Goal: Transaction & Acquisition: Purchase product/service

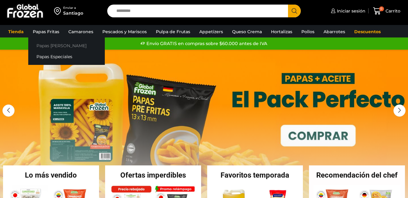
click at [44, 44] on link "Papas [PERSON_NAME]" at bounding box center [66, 45] width 77 height 11
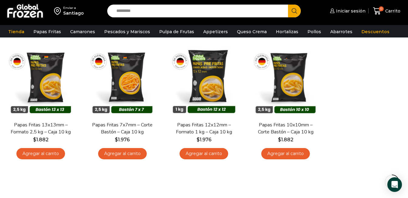
scroll to position [61, 0]
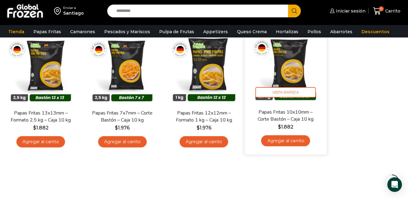
click at [297, 74] on img at bounding box center [285, 66] width 73 height 73
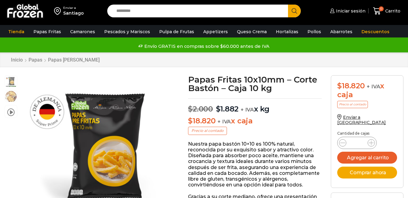
scroll to position [0, 0]
click at [372, 140] on icon at bounding box center [371, 142] width 5 height 5
click at [374, 139] on span at bounding box center [371, 142] width 7 height 7
type input "*"
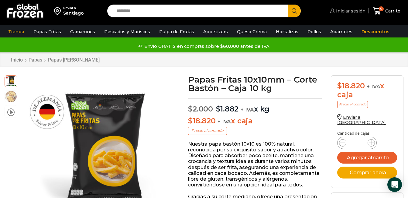
click at [351, 11] on span "Iniciar sesión" at bounding box center [350, 11] width 31 height 6
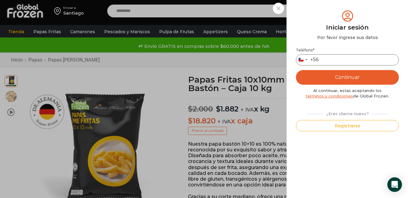
click at [338, 60] on input "Teléfono *" at bounding box center [347, 59] width 103 height 11
type input "*********"
click at [356, 73] on button "Continuar" at bounding box center [347, 77] width 103 height 15
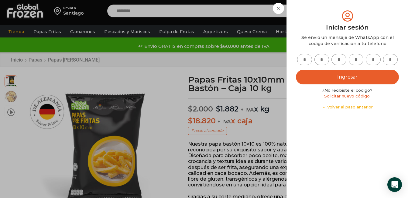
click at [305, 60] on input "text" at bounding box center [304, 59] width 15 height 11
type input "*"
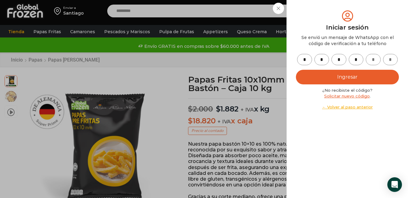
type input "*"
click at [342, 75] on button "Ingresar" at bounding box center [347, 77] width 103 height 15
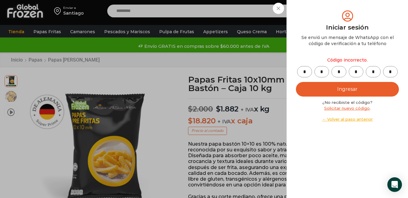
click at [305, 70] on input "*" at bounding box center [304, 71] width 15 height 11
type input "*"
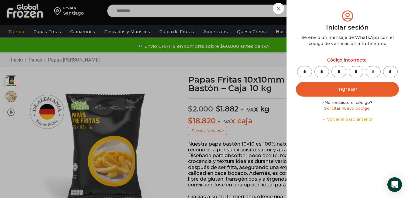
type input "*"
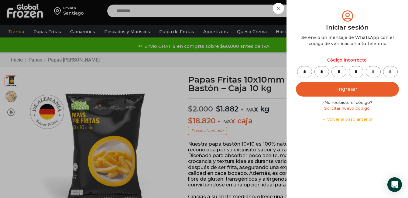
type input "*"
click at [329, 90] on button "Ingresar" at bounding box center [347, 89] width 103 height 15
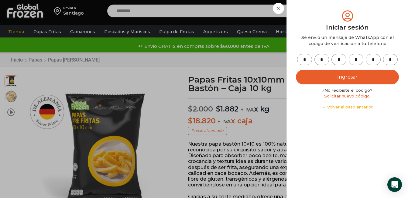
click at [324, 77] on button "Ingresar" at bounding box center [347, 77] width 103 height 15
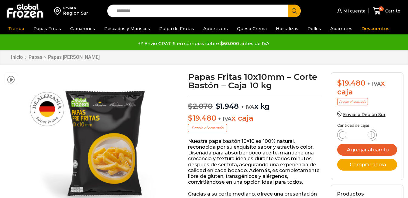
scroll to position [0, 0]
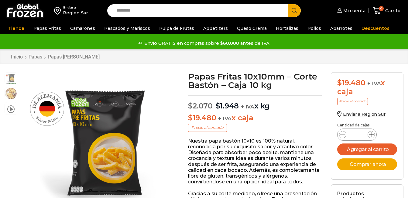
click at [372, 133] on icon at bounding box center [371, 134] width 5 height 5
click at [372, 133] on div "Papas Fritas 10x10mm - Corte Bastón - Caja 10 kg cantidad *" at bounding box center [357, 134] width 40 height 12
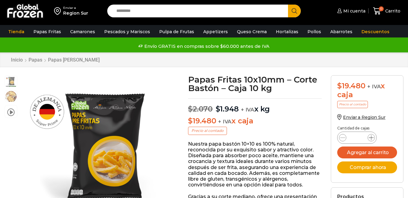
click at [372, 138] on icon at bounding box center [371, 137] width 5 height 5
type input "*"
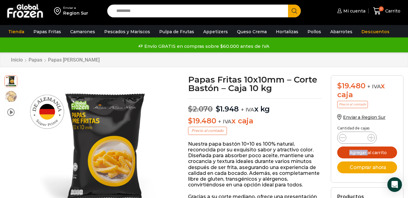
drag, startPoint x: 372, startPoint y: 138, endPoint x: 382, endPoint y: 153, distance: 18.4
click at [382, 153] on button "Agregar al carrito" at bounding box center [367, 152] width 60 height 12
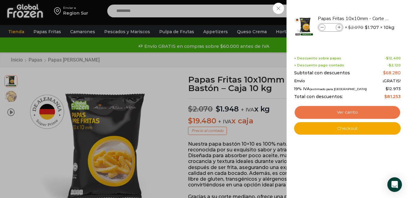
click at [343, 109] on link "Ver carrito" at bounding box center [347, 112] width 107 height 14
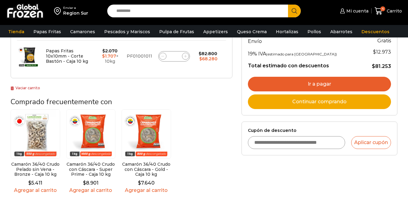
click at [163, 55] on icon at bounding box center [162, 56] width 3 height 3
type input "*"
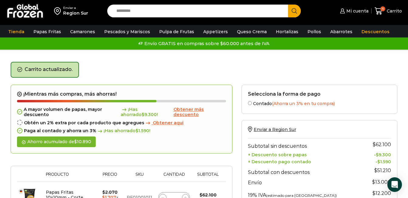
click at [203, 11] on input "Search input" at bounding box center [199, 11] width 172 height 13
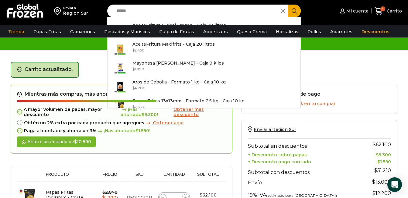
type input "******"
click at [294, 10] on icon "Search button" at bounding box center [294, 10] width 5 height 5
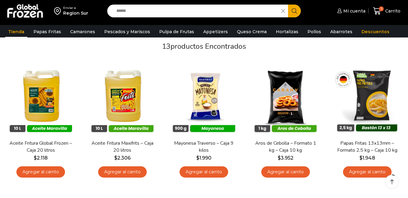
scroll to position [61, 0]
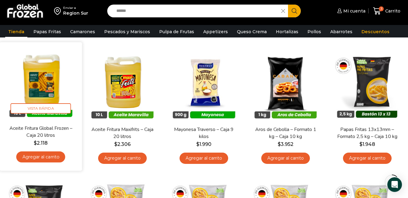
click at [44, 157] on link "Agregar al carrito" at bounding box center [40, 156] width 49 height 11
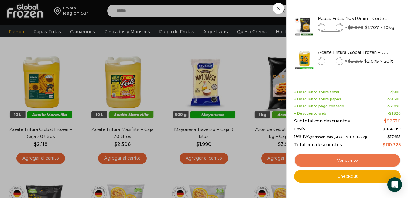
click at [353, 157] on link "Ver carrito" at bounding box center [347, 160] width 107 height 14
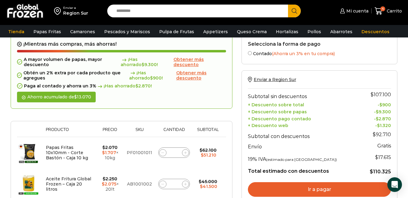
scroll to position [61, 0]
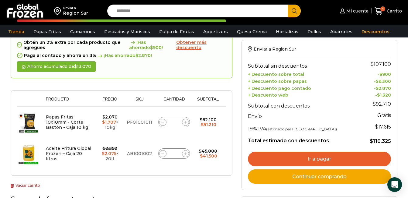
click at [329, 156] on link "Ir a pagar" at bounding box center [319, 158] width 143 height 15
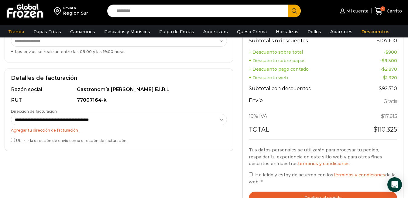
scroll to position [152, 0]
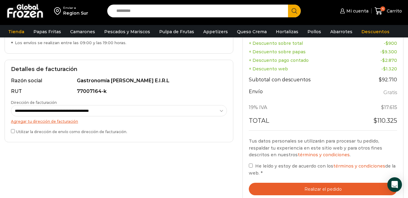
click at [16, 129] on label "Utilizar la dirección de envío como dirección de facturación." at bounding box center [119, 131] width 216 height 6
click at [278, 182] on button "Realizar el pedido" at bounding box center [323, 188] width 148 height 12
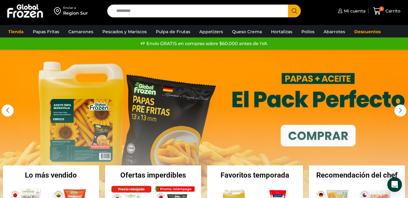
click at [268, 74] on link "1 / 3" at bounding box center [204, 141] width 408 height 182
click at [382, 9] on span "4" at bounding box center [381, 8] width 5 height 5
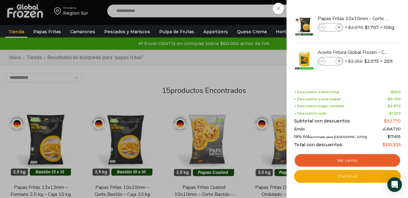
click at [372, 18] on div "4 Carrito 4 4 Shopping Cart * $" at bounding box center [387, 11] width 30 height 14
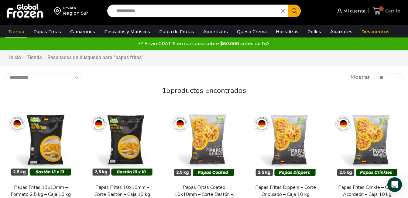
click at [386, 8] on span "Carrito" at bounding box center [392, 11] width 17 height 6
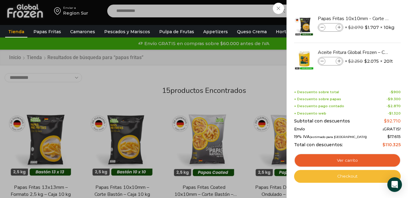
click at [342, 178] on link "Checkout" at bounding box center [347, 176] width 107 height 13
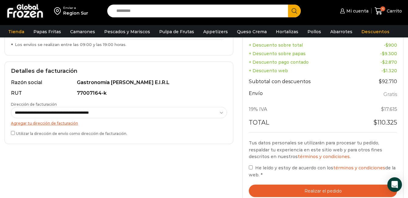
scroll to position [152, 0]
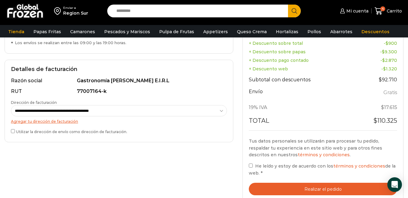
click at [251, 162] on label "He leído y estoy de acuerdo con los términos y condiciones de la web. *" at bounding box center [323, 169] width 148 height 14
click at [288, 182] on button "Realizar el pedido" at bounding box center [323, 188] width 148 height 12
